Goal: Entertainment & Leisure: Consume media (video, audio)

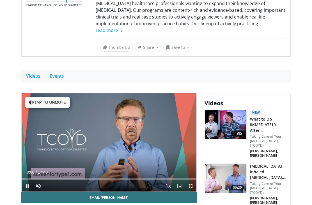
scroll to position [107, 0]
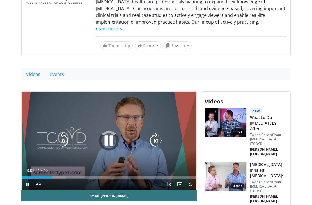
click at [52, 176] on div "Progress Bar" at bounding box center [44, 177] width 45 height 2
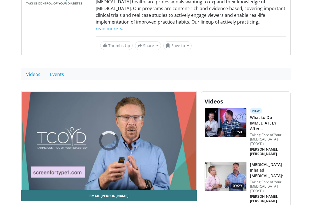
click at [69, 188] on div "Progress Bar" at bounding box center [51, 189] width 45 height 2
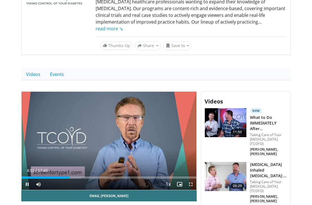
click at [94, 177] on div "Loaded : 33.97%" at bounding box center [109, 177] width 175 height 2
click at [114, 178] on div "Loaded : 41.52%" at bounding box center [109, 177] width 175 height 2
click at [133, 177] on div "Loaded : 54.74%" at bounding box center [109, 177] width 175 height 2
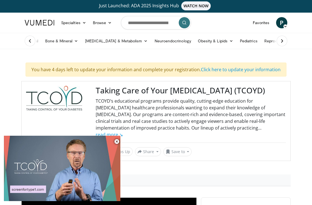
scroll to position [1, 0]
